Goal: Task Accomplishment & Management: Use online tool/utility

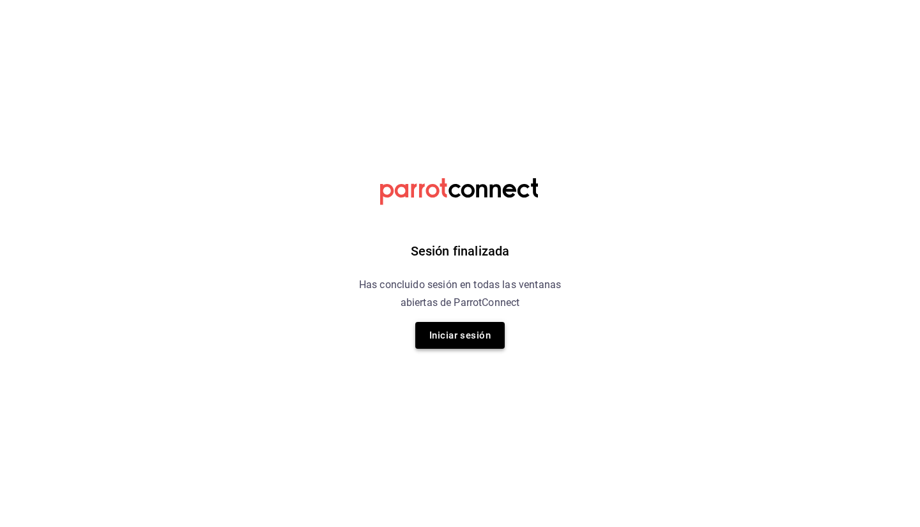
click at [481, 334] on button "Iniciar sesión" at bounding box center [459, 335] width 89 height 27
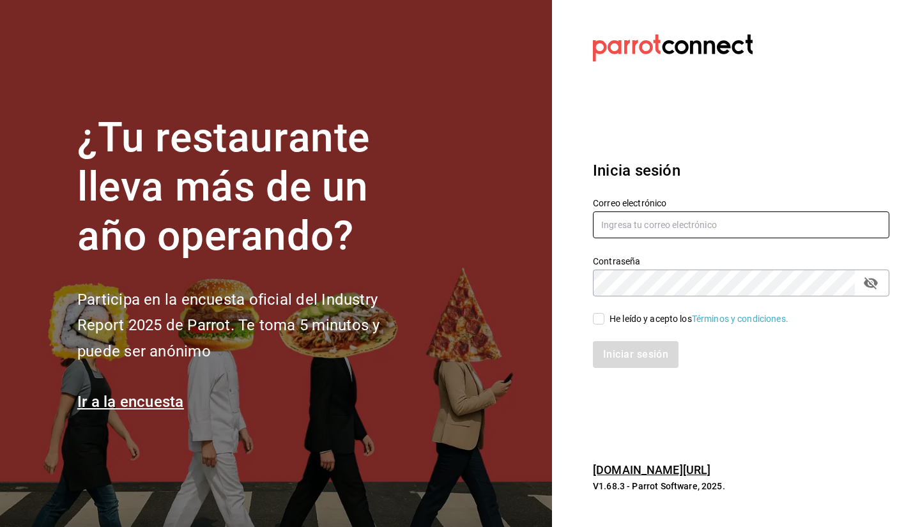
type input "[EMAIL_ADDRESS][DOMAIN_NAME]"
click at [625, 322] on div "He leído y acepto los Términos y condiciones." at bounding box center [699, 318] width 179 height 13
click at [605, 322] on input "He leído y acepto los Términos y condiciones." at bounding box center [599, 319] width 12 height 12
checkbox input "true"
click at [640, 359] on button "Iniciar sesión" at bounding box center [636, 354] width 87 height 27
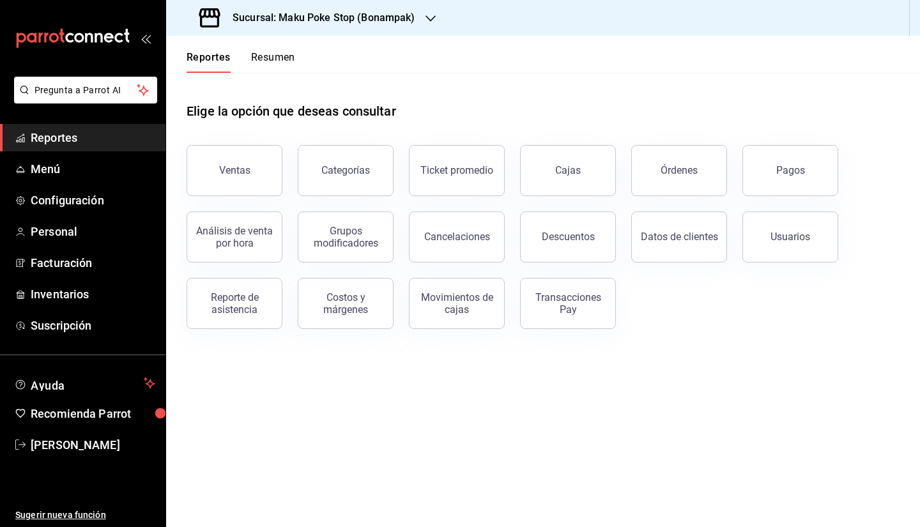
click at [815, 163] on button "Pagos" at bounding box center [791, 170] width 96 height 51
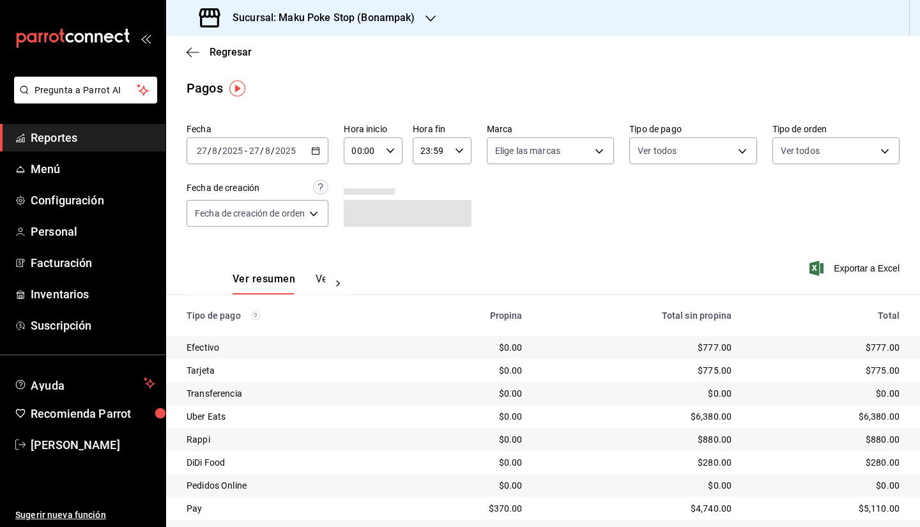
click at [312, 154] on div "2025-08-27 27 / 8 / 2025 - 2025-08-27 27 / 8 / 2025" at bounding box center [258, 150] width 142 height 27
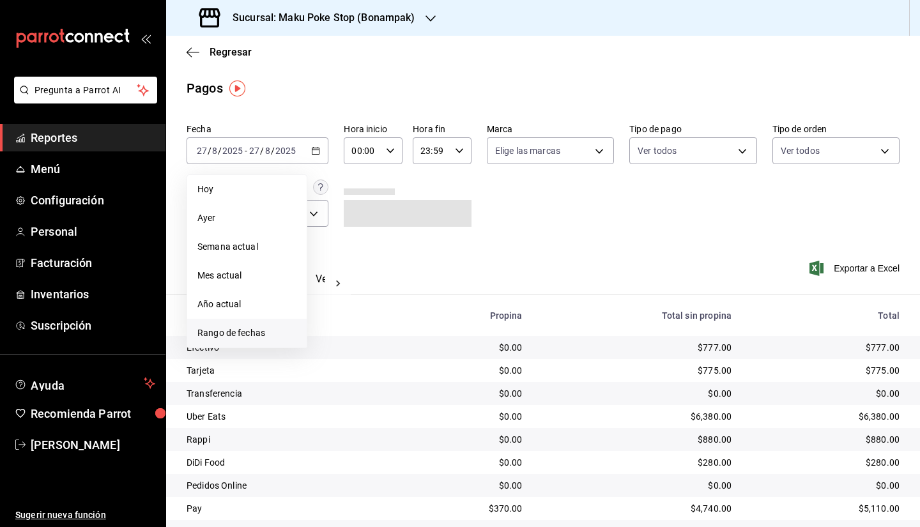
click at [260, 338] on span "Rango de fechas" at bounding box center [246, 333] width 99 height 13
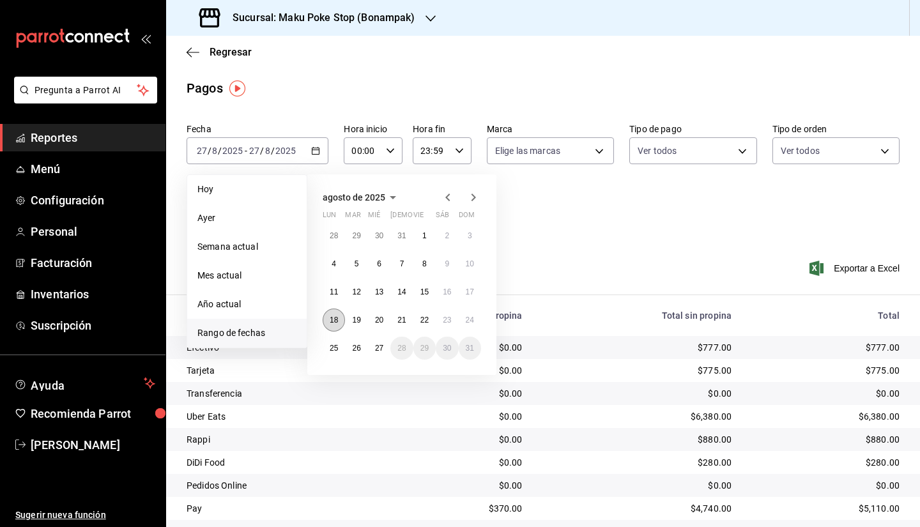
click at [332, 321] on abbr "18" at bounding box center [334, 320] width 8 height 9
click at [358, 349] on abbr "26" at bounding box center [356, 348] width 8 height 9
click at [325, 326] on button "18" at bounding box center [334, 320] width 22 height 23
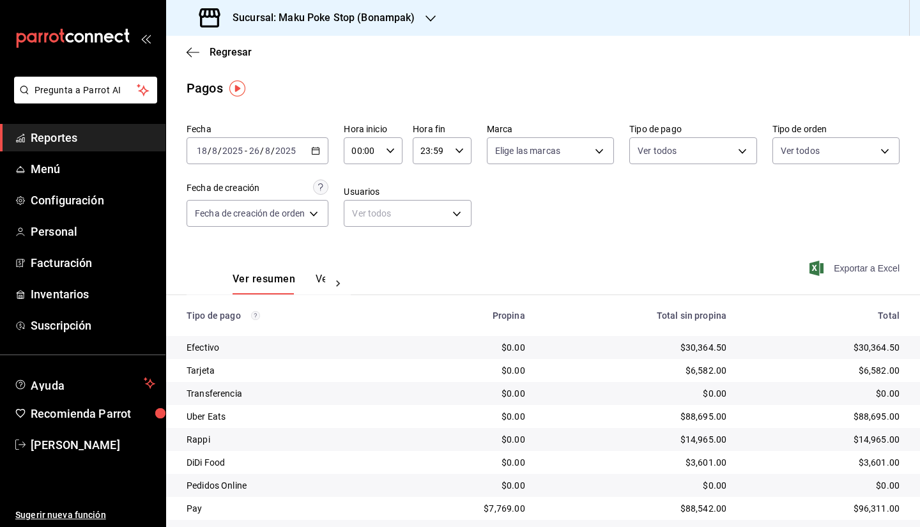
click at [835, 270] on span "Exportar a Excel" at bounding box center [856, 268] width 88 height 15
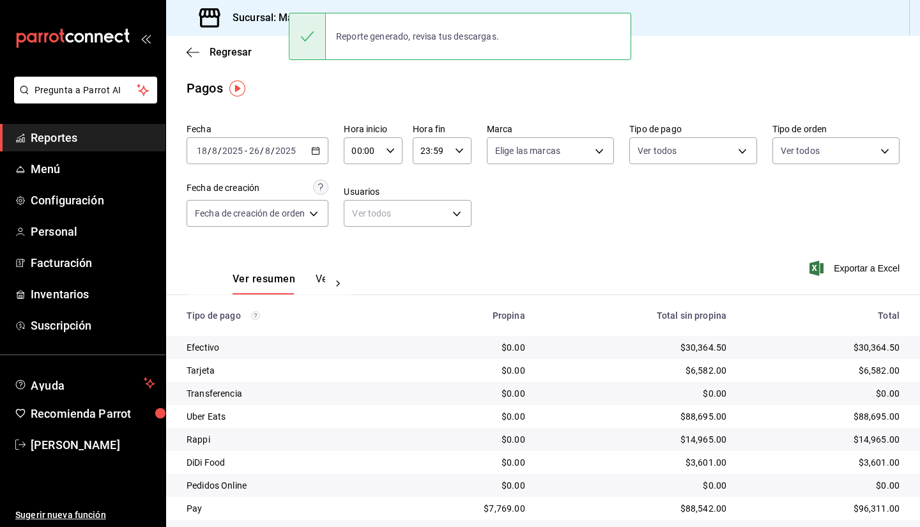
click at [505, 81] on div "Pagos" at bounding box center [543, 88] width 754 height 19
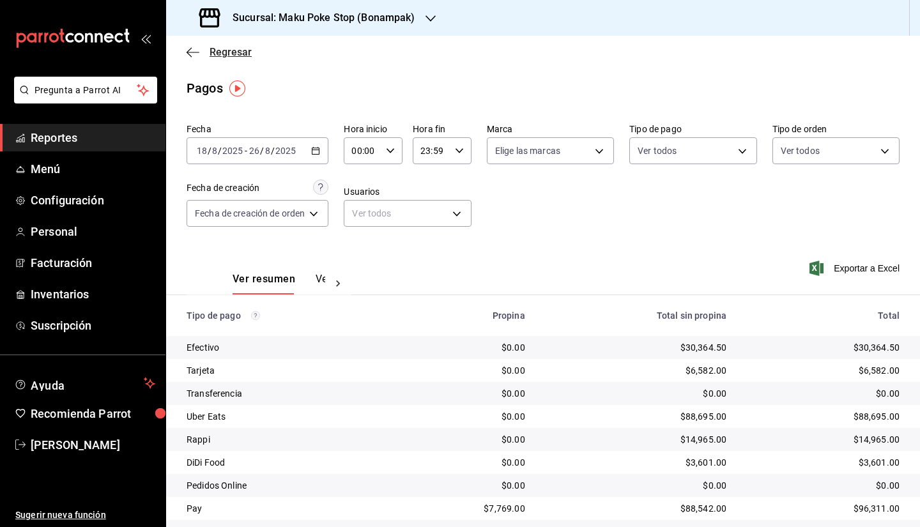
click at [231, 52] on span "Regresar" at bounding box center [231, 52] width 42 height 12
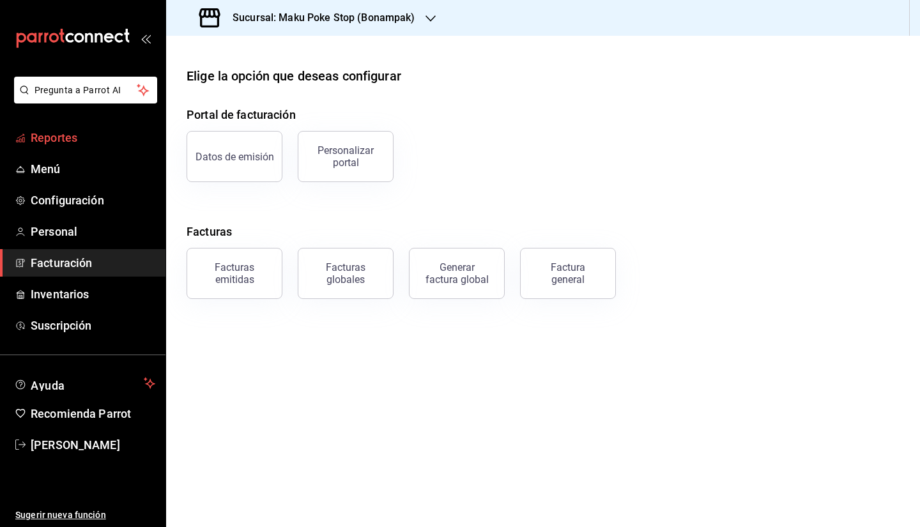
click at [49, 134] on span "Reportes" at bounding box center [93, 137] width 125 height 17
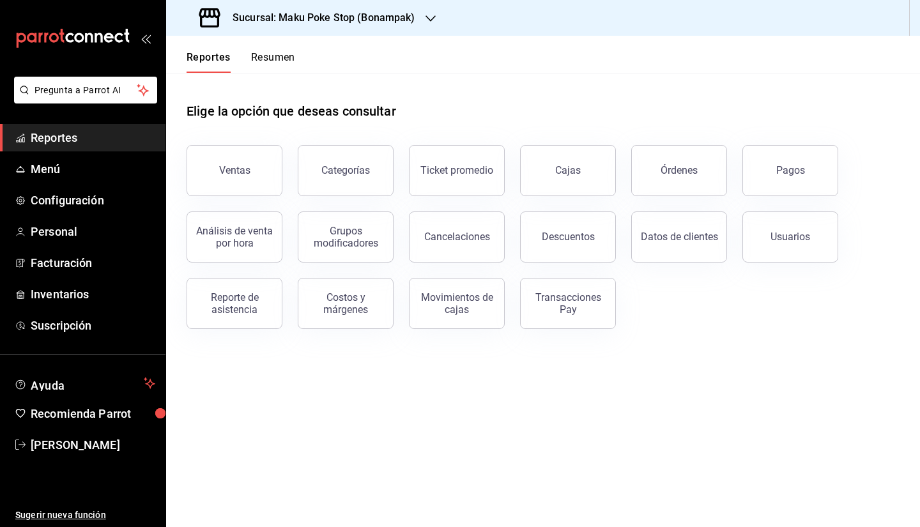
click at [569, 311] on div "Transacciones Pay" at bounding box center [567, 303] width 79 height 24
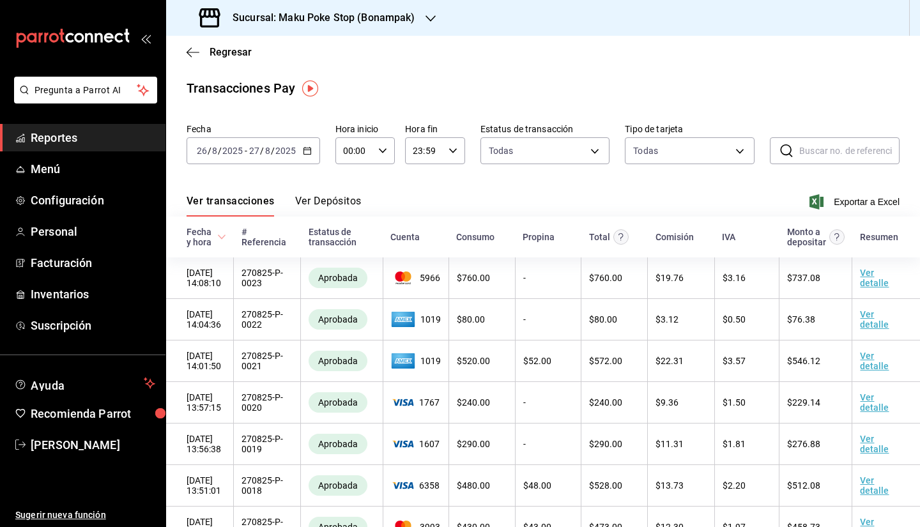
click at [300, 153] on div "2025-08-26 26 / 8 / 2025 - 2025-08-27 27 / 8 / 2025" at bounding box center [254, 150] width 134 height 27
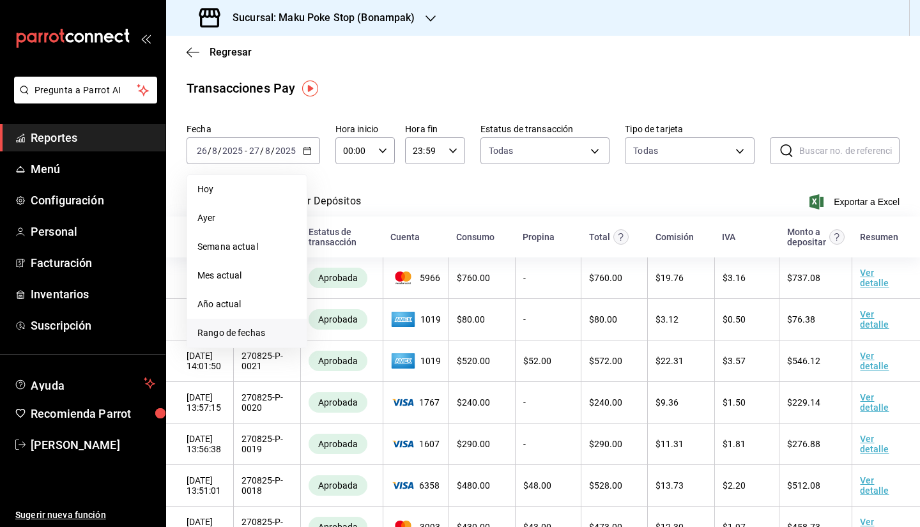
click at [247, 330] on span "Rango de fechas" at bounding box center [246, 333] width 99 height 13
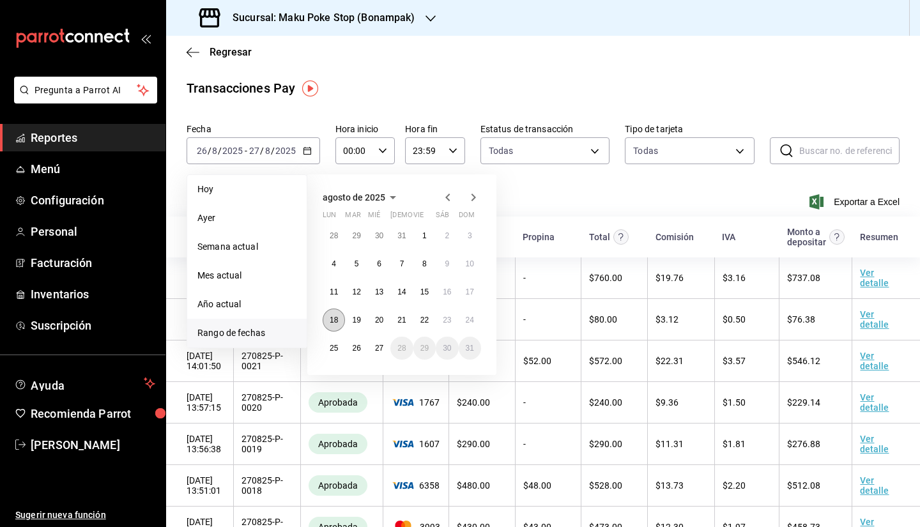
click at [336, 318] on abbr "18" at bounding box center [334, 320] width 8 height 9
click at [353, 348] on abbr "26" at bounding box center [356, 348] width 8 height 9
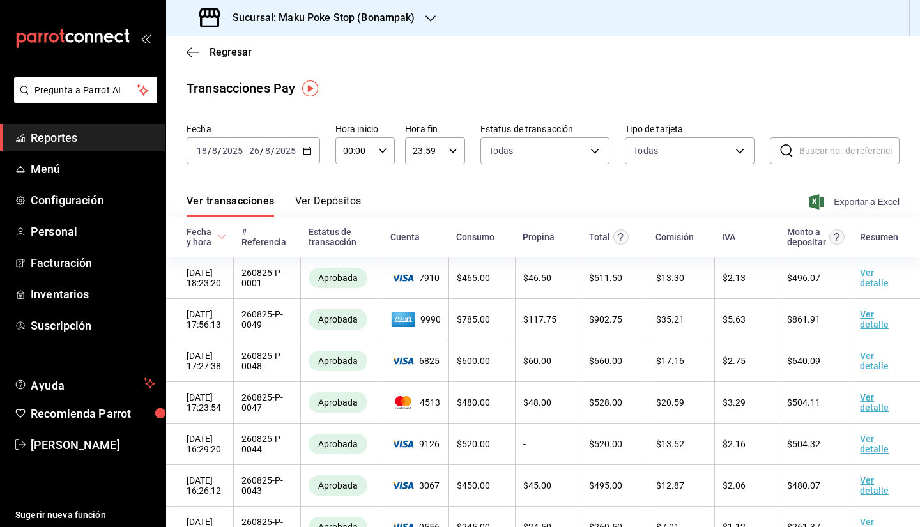
click at [847, 204] on span "Exportar a Excel" at bounding box center [856, 201] width 88 height 15
